Goal: Task Accomplishment & Management: Use online tool/utility

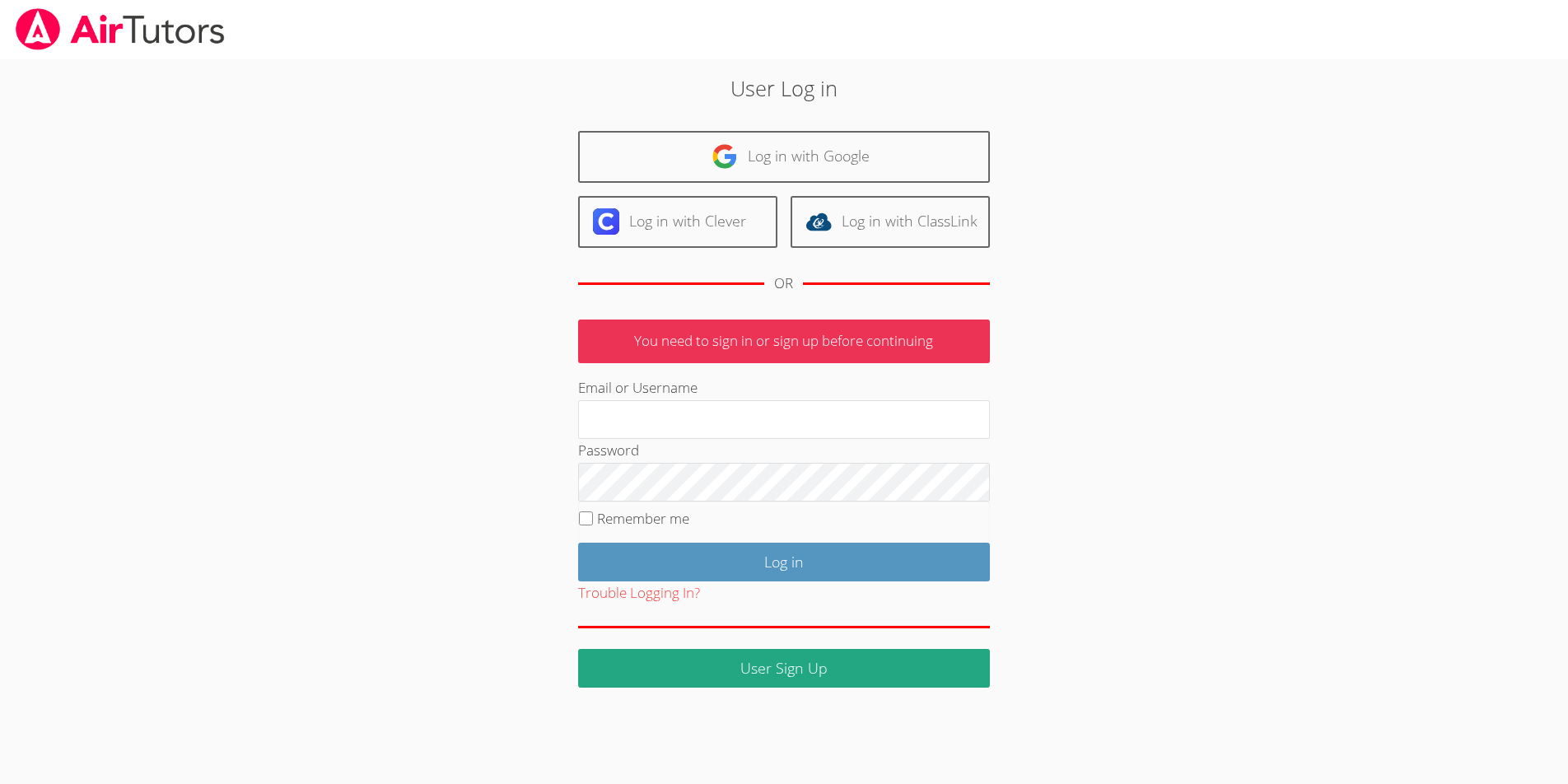
type input "[EMAIL_ADDRESS][DOMAIN_NAME]"
click at [580, 518] on input "Remember me" at bounding box center [585, 519] width 14 height 14
checkbox input "true"
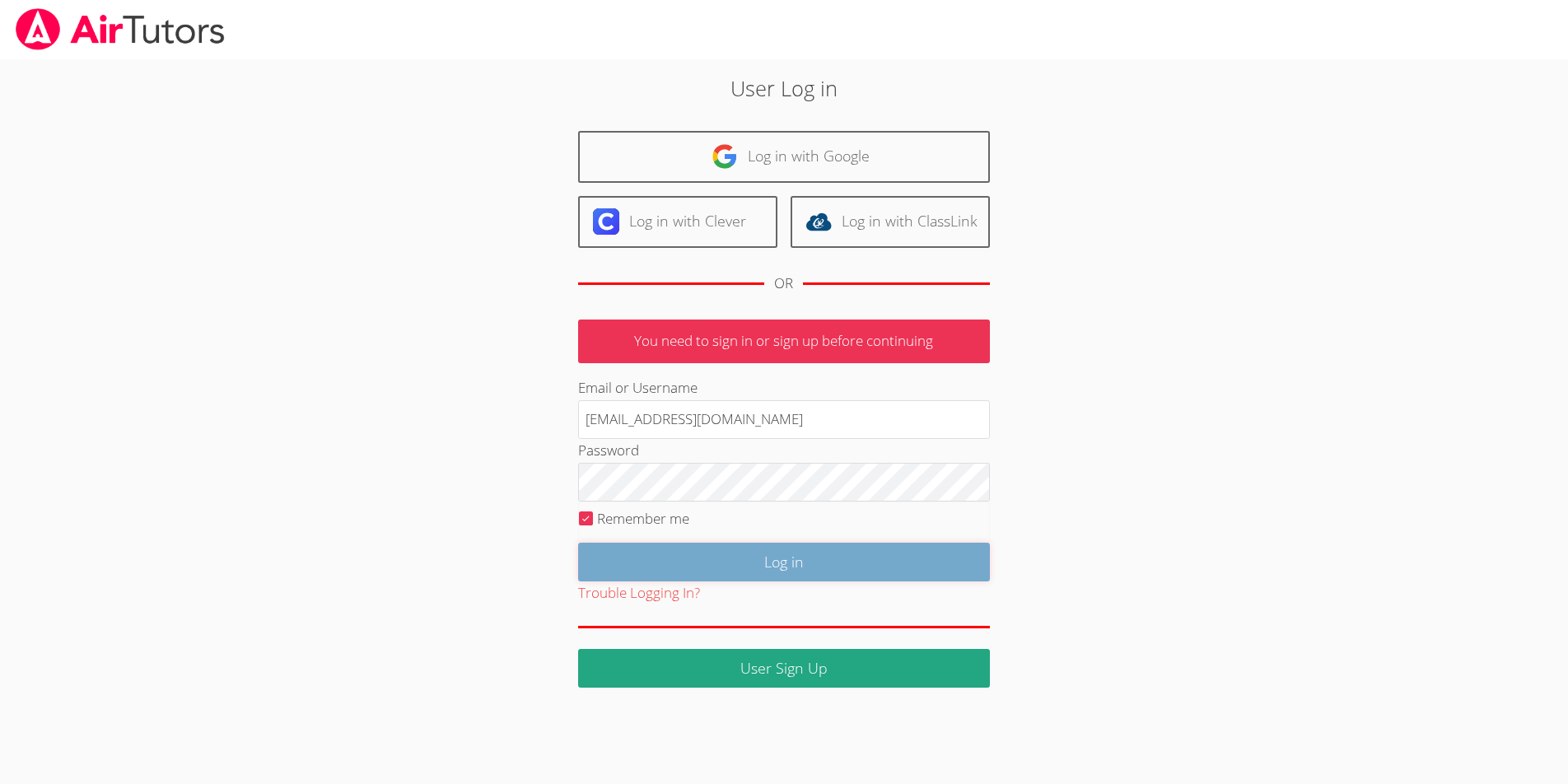
click at [649, 557] on input "Log in" at bounding box center [784, 562] width 412 height 39
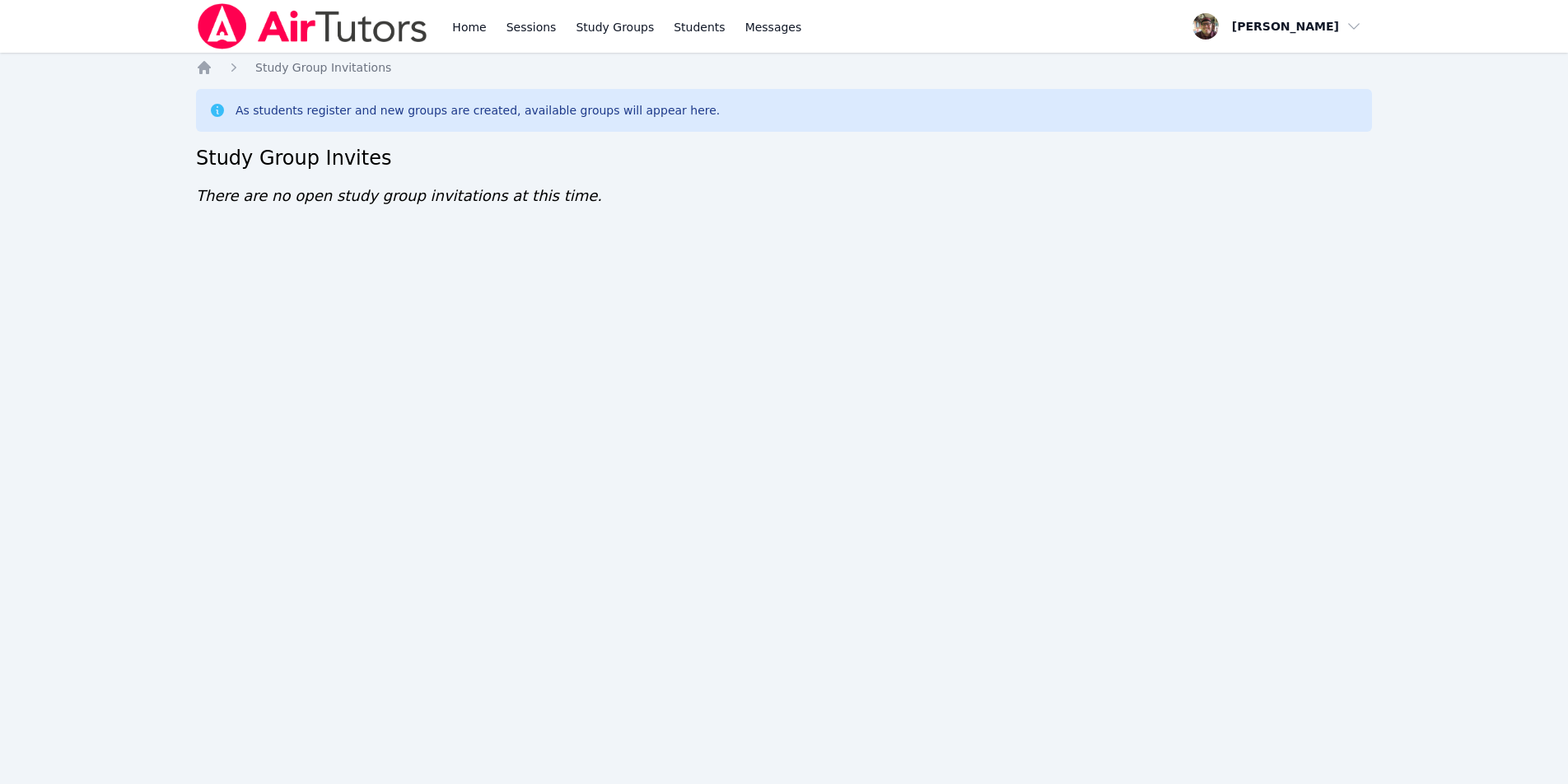
click at [318, 22] on img at bounding box center [312, 26] width 233 height 46
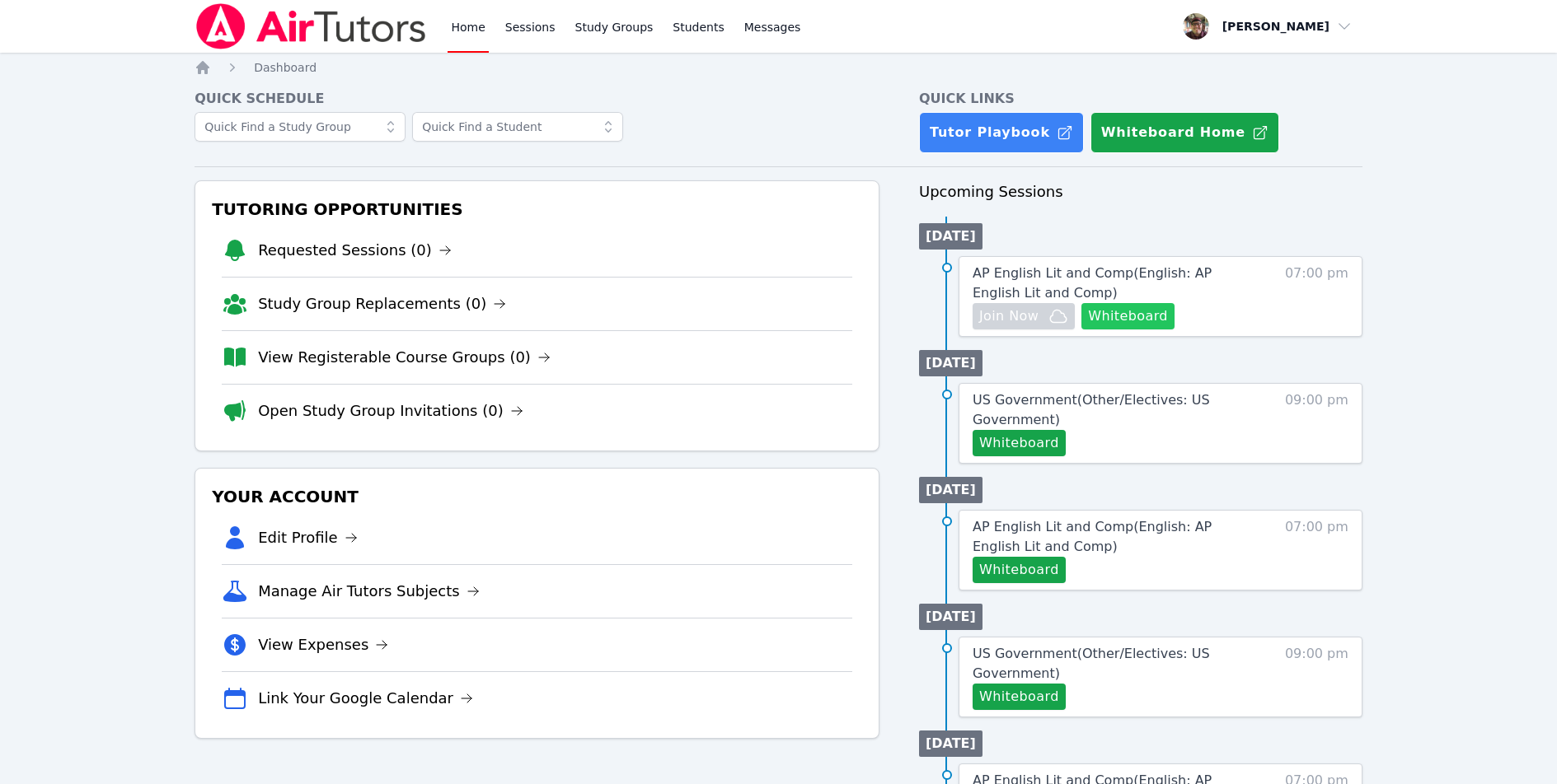
click at [1127, 313] on button "Whiteboard" at bounding box center [1127, 316] width 94 height 26
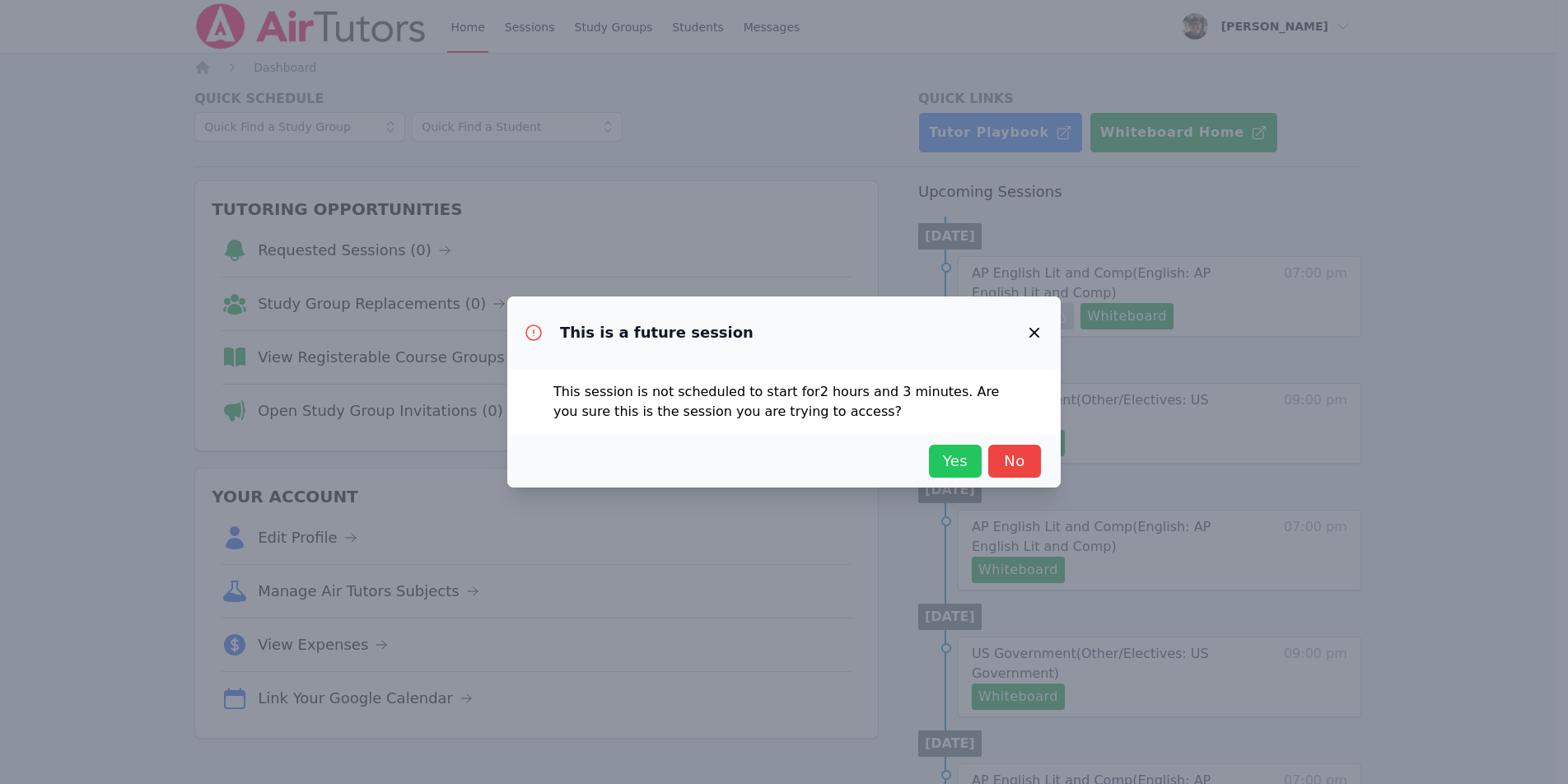
click at [953, 466] on span "Yes" at bounding box center [955, 461] width 36 height 23
